Goal: Transaction & Acquisition: Purchase product/service

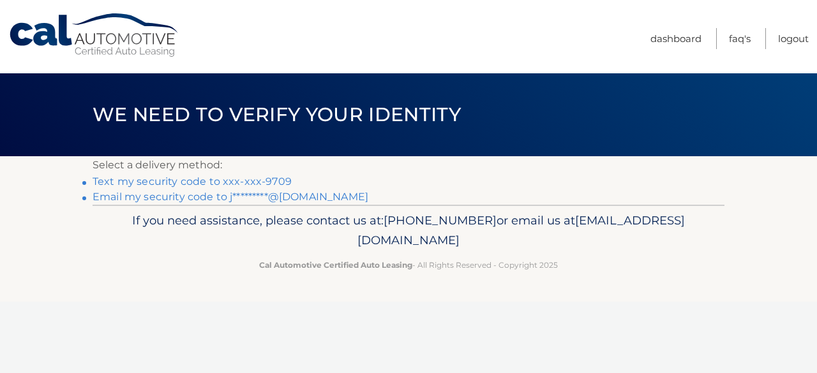
click at [242, 181] on link "Text my security code to xxx-xxx-9709" at bounding box center [192, 181] width 199 height 12
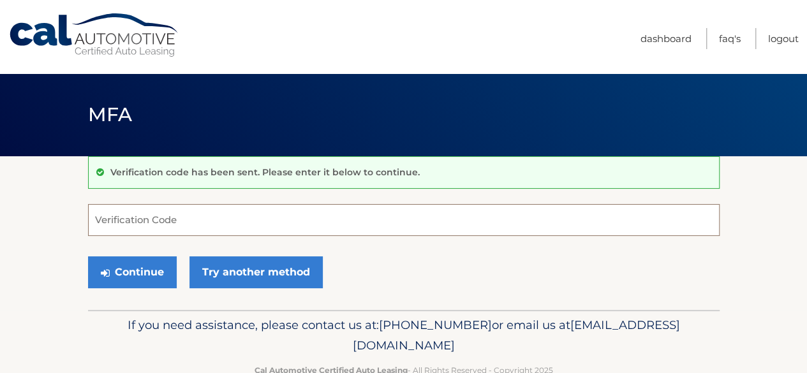
click at [217, 227] on input "Verification Code" at bounding box center [404, 220] width 632 height 32
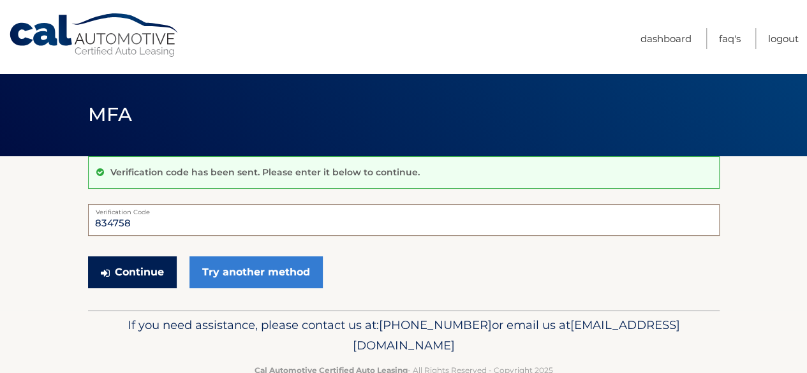
type input "834758"
click at [125, 276] on button "Continue" at bounding box center [132, 272] width 89 height 32
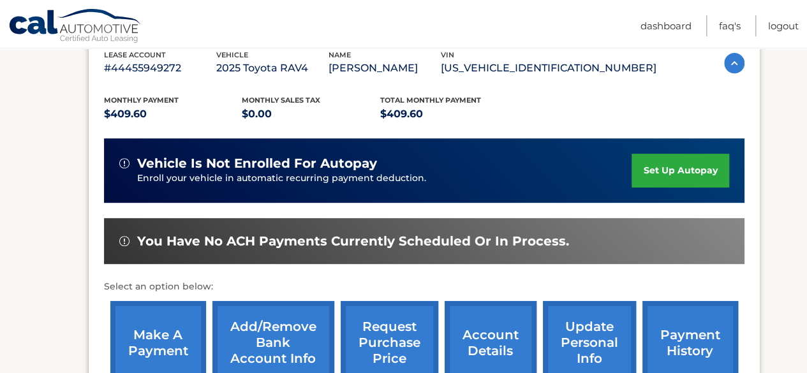
scroll to position [255, 0]
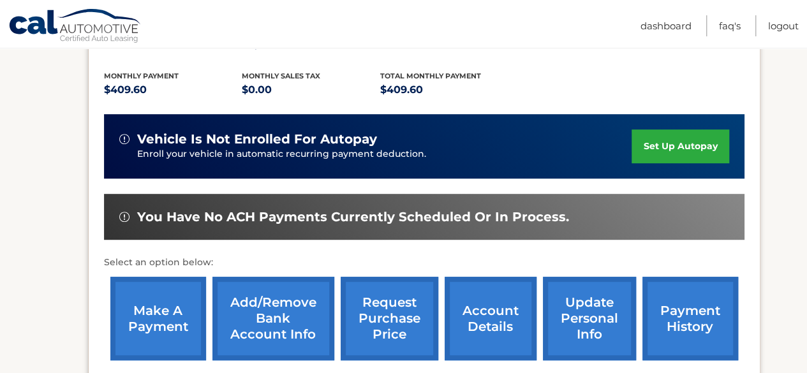
click at [132, 315] on link "make a payment" at bounding box center [158, 319] width 96 height 84
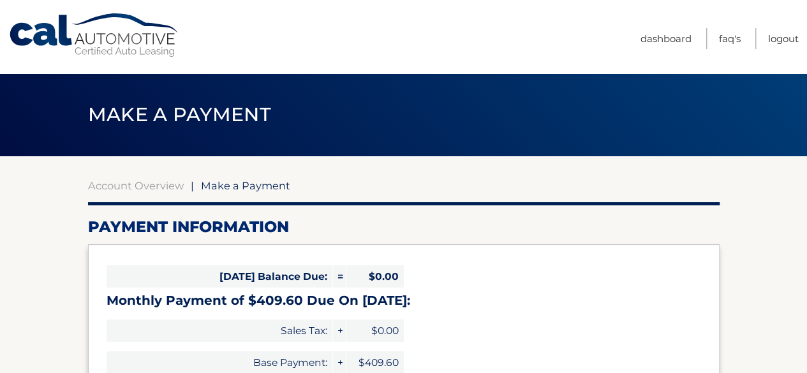
select select "MzA4OGYxZjctMzUxMy00MDAzLWI3NGQtNzkxNjY3NTdmMzVh"
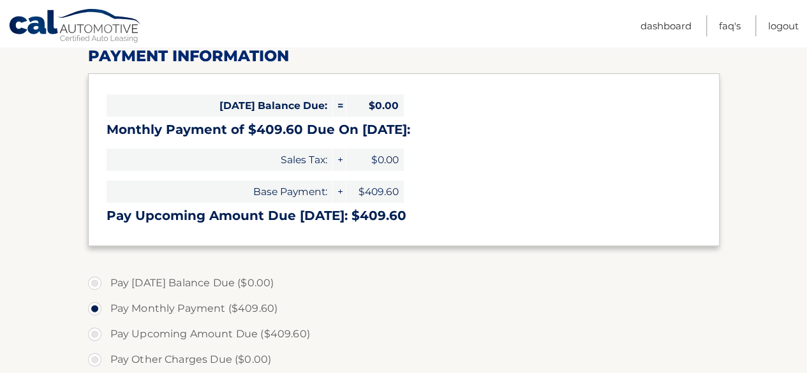
scroll to position [191, 0]
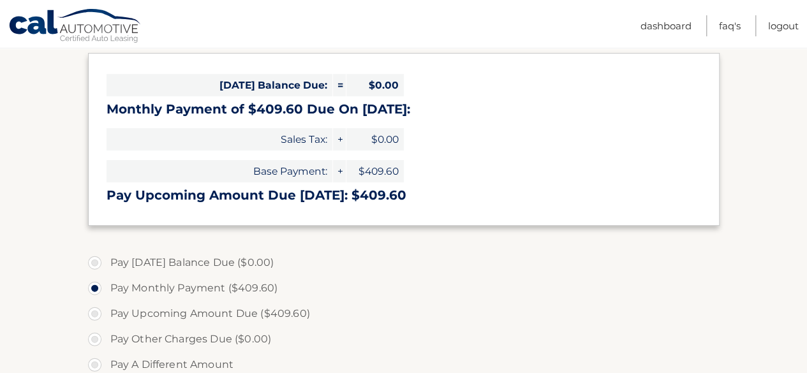
click at [91, 317] on label "Pay Upcoming Amount Due ($409.60)" at bounding box center [404, 314] width 632 height 26
click at [93, 317] on input "Pay Upcoming Amount Due ($409.60)" at bounding box center [99, 311] width 13 height 20
radio input "true"
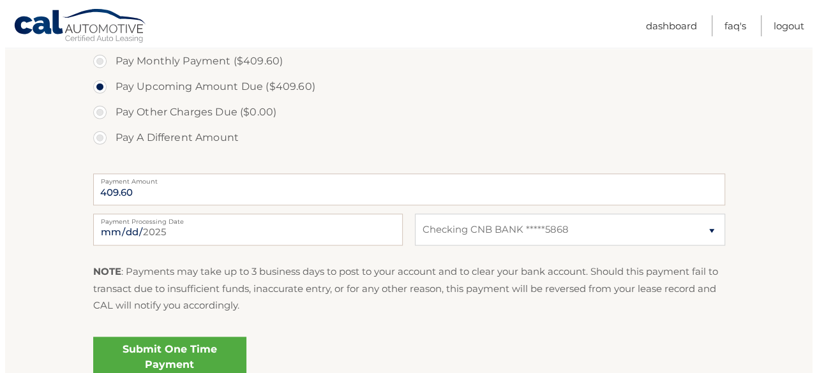
scroll to position [447, 0]
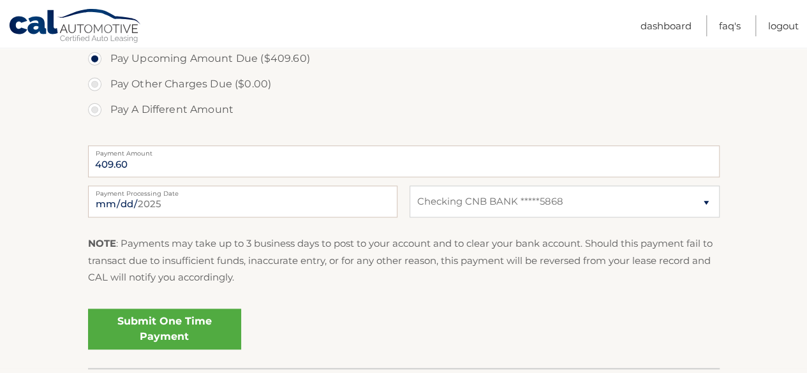
click at [190, 329] on link "Submit One Time Payment" at bounding box center [164, 329] width 153 height 41
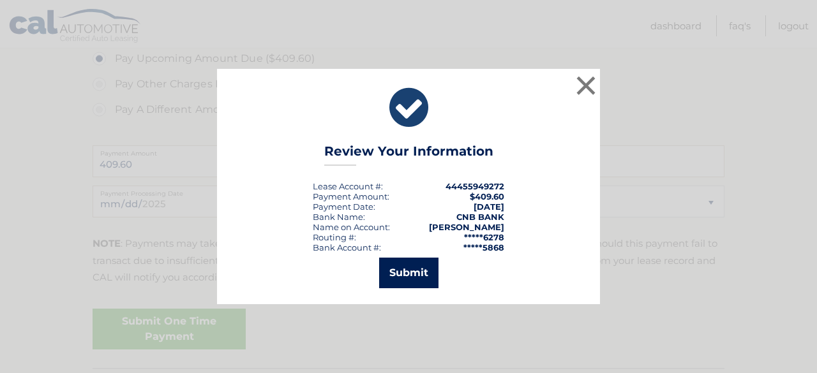
click at [420, 267] on button "Submit" at bounding box center [408, 273] width 59 height 31
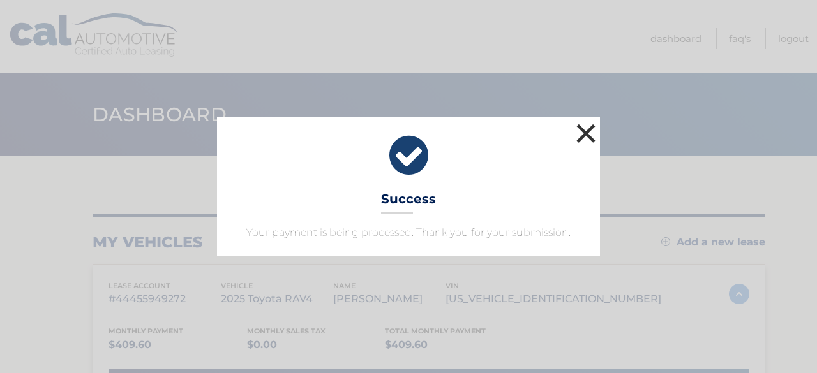
click at [592, 133] on button "×" at bounding box center [586, 134] width 26 height 26
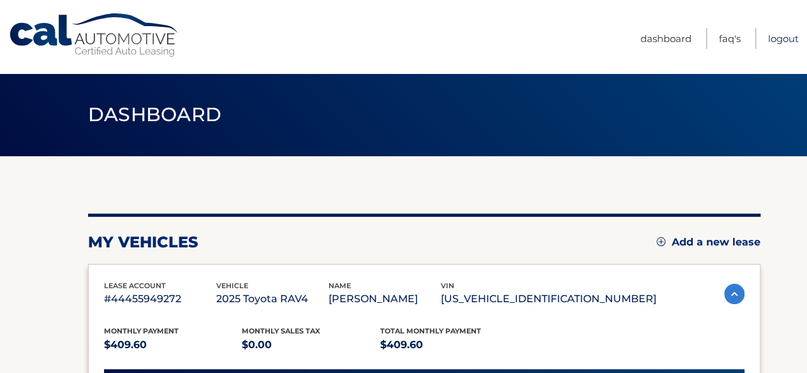
click at [785, 38] on link "Logout" at bounding box center [783, 38] width 31 height 21
